Goal: Task Accomplishment & Management: Manage account settings

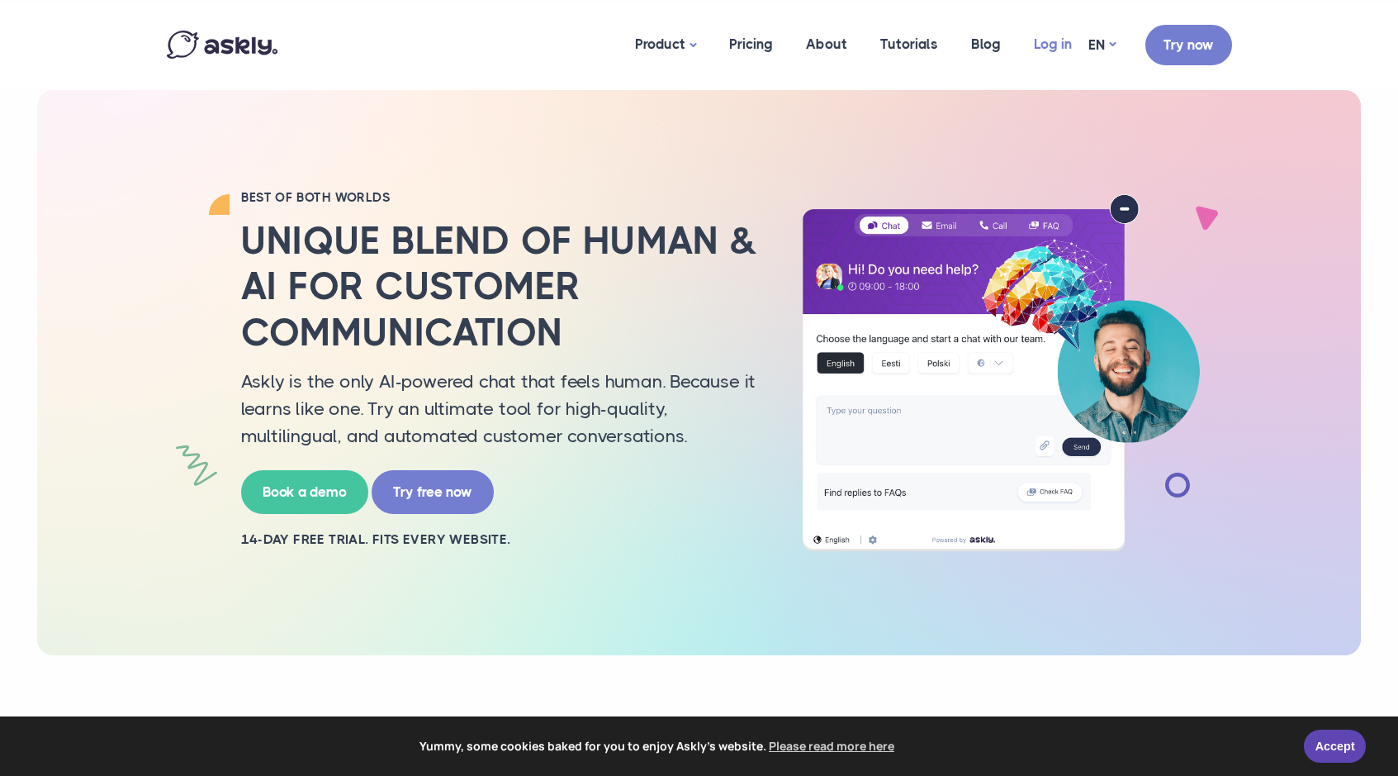
click at [1050, 41] on link "Log in" at bounding box center [1053, 44] width 71 height 80
click at [1056, 50] on link "Log in" at bounding box center [1055, 44] width 71 height 80
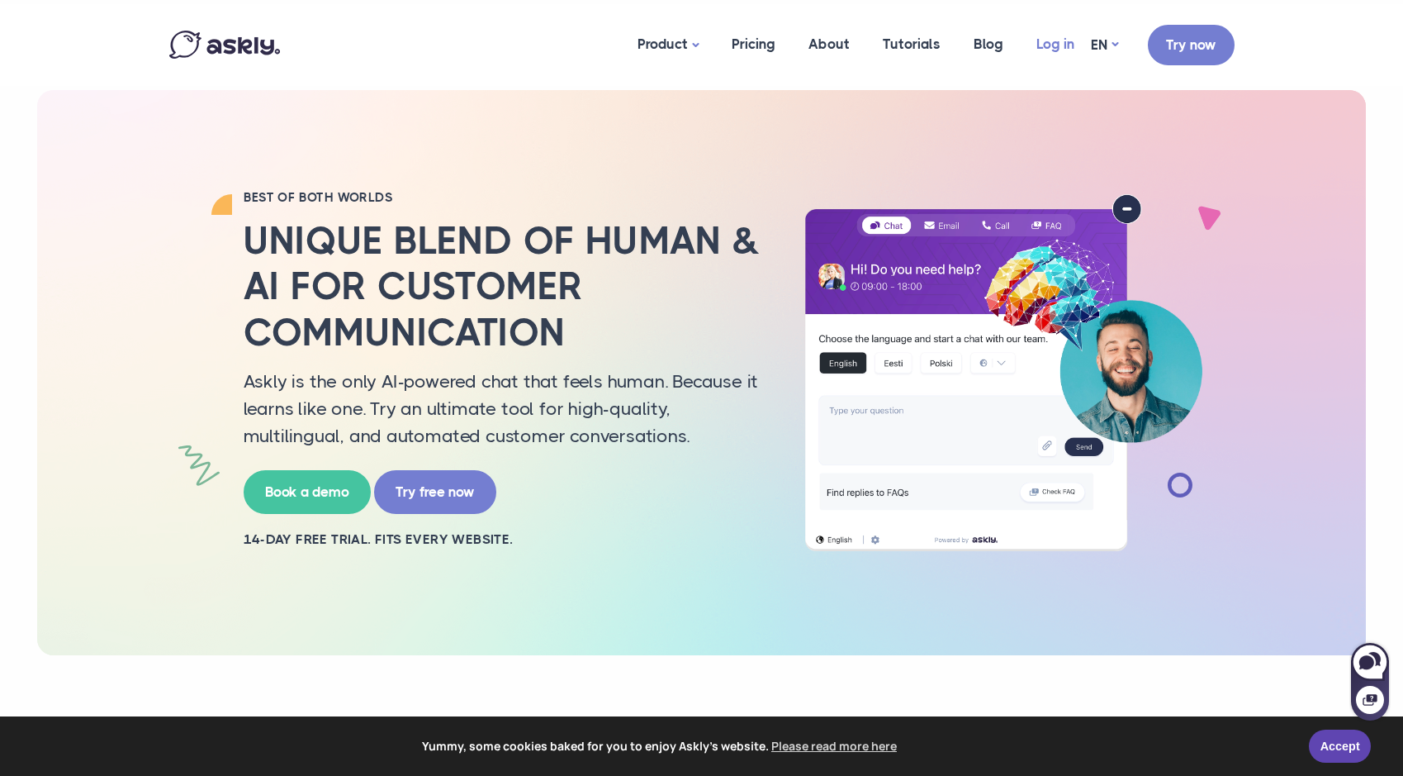
click at [1054, 40] on link "Log in" at bounding box center [1055, 44] width 71 height 80
